Goal: Go to known website: Go to known website

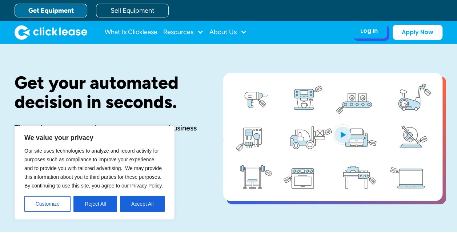
click at [370, 38] on div "Log In Account login I use Clicklease to get my equipment Partner Portal I offe…" at bounding box center [370, 30] width 36 height 15
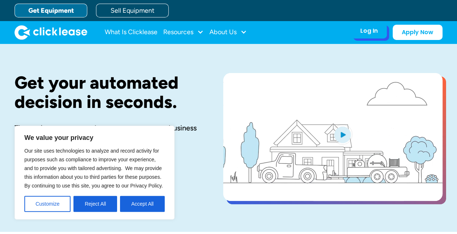
click at [369, 34] on div "Log In" at bounding box center [369, 30] width 17 height 7
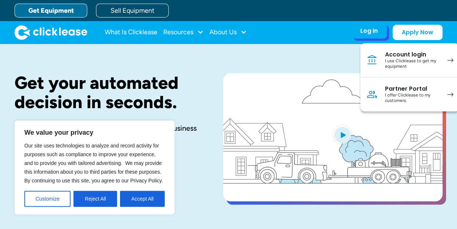
click at [409, 59] on div "I use Clicklease to get my equipment" at bounding box center [412, 63] width 55 height 11
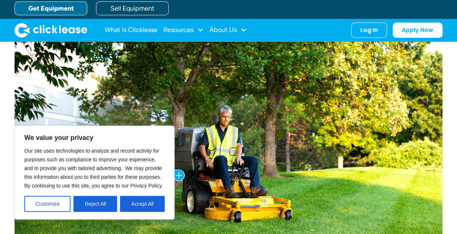
scroll to position [255, 0]
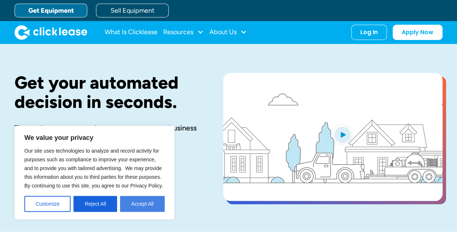
click at [127, 202] on button "Accept All" at bounding box center [142, 204] width 45 height 16
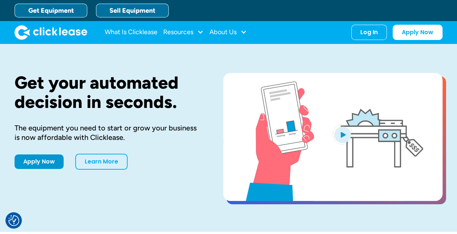
click at [154, 14] on link "Sell Equipment" at bounding box center [132, 11] width 73 height 14
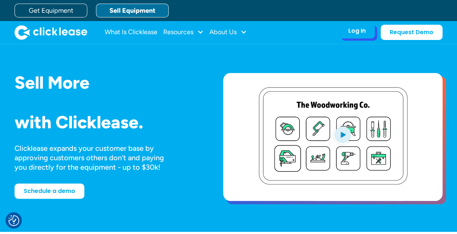
click at [361, 33] on div "Log In" at bounding box center [357, 30] width 17 height 7
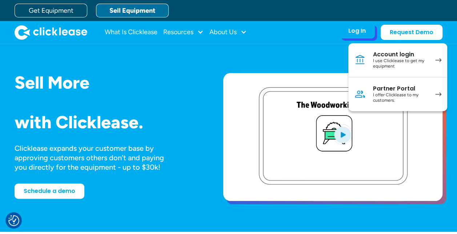
click at [382, 95] on div "I offer Clicklease to my customers." at bounding box center [400, 97] width 55 height 11
